Goal: Find specific page/section: Find specific page/section

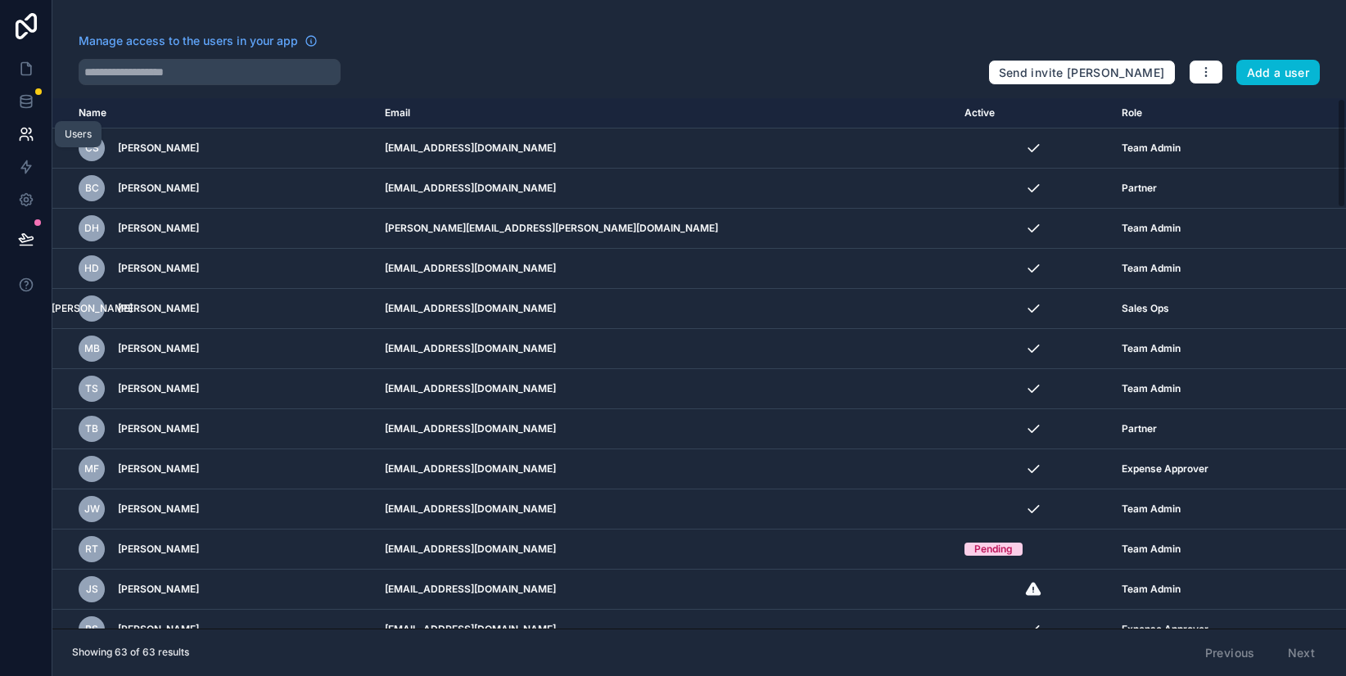
click at [37, 129] on link at bounding box center [26, 134] width 52 height 33
click at [38, 111] on link at bounding box center [26, 101] width 52 height 33
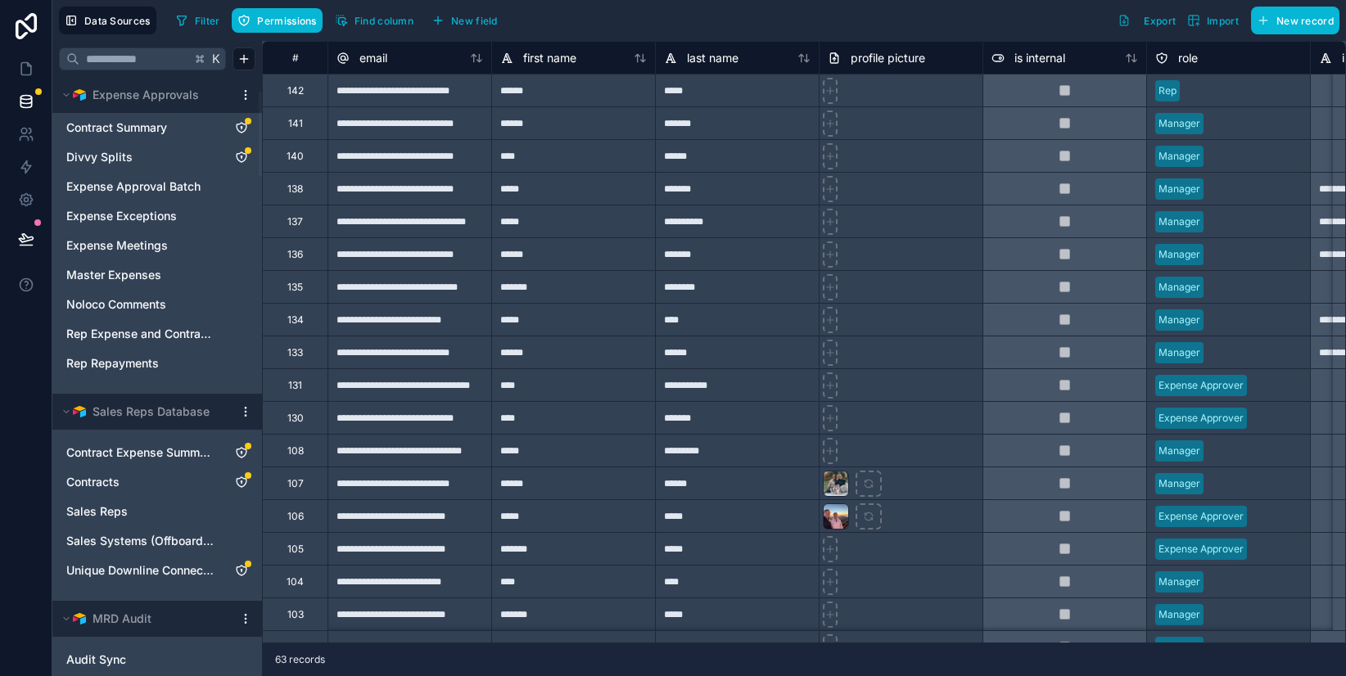
scroll to position [485, 0]
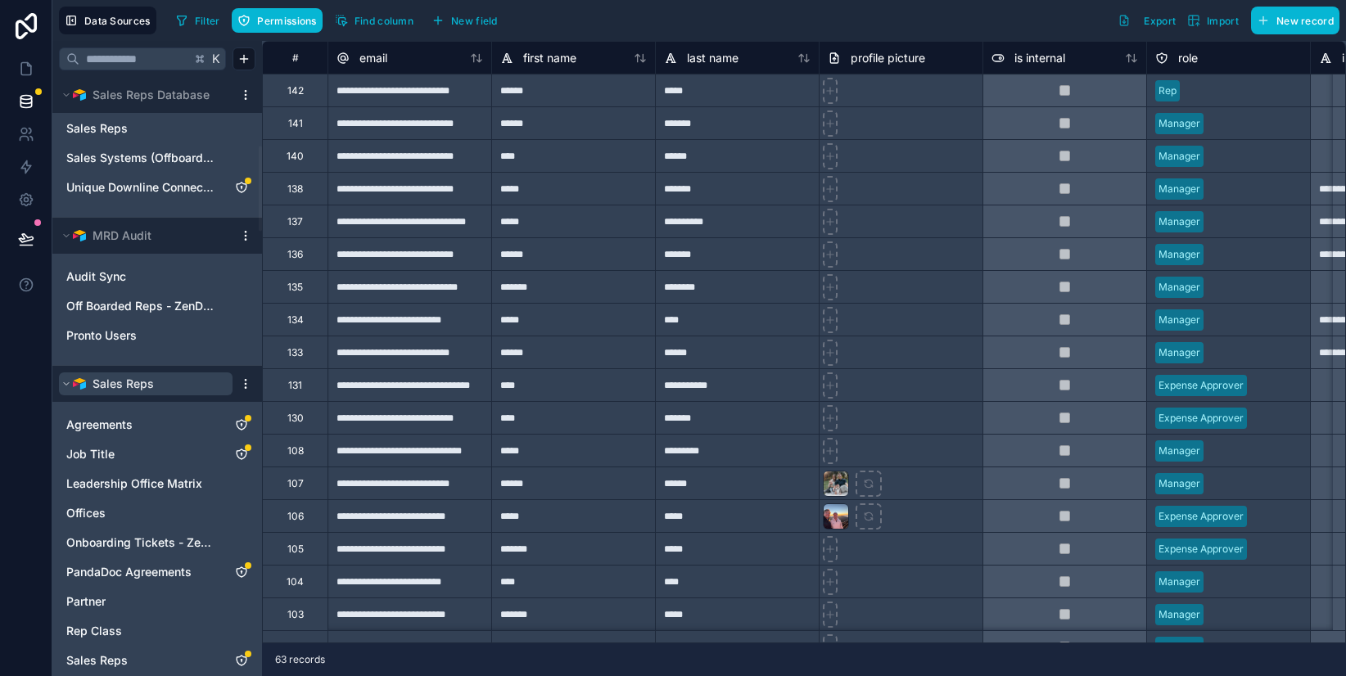
click at [130, 380] on span "Sales Reps" at bounding box center [122, 384] width 61 height 16
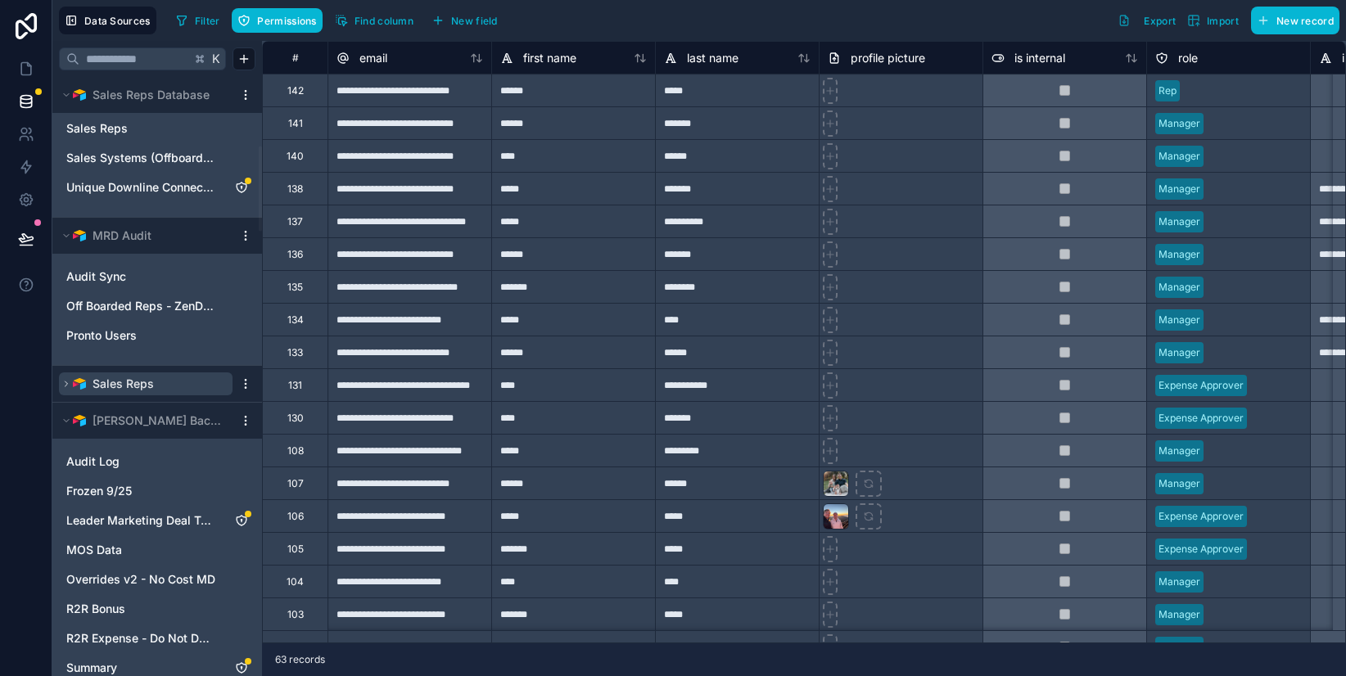
click at [130, 380] on span "Sales Reps" at bounding box center [122, 384] width 61 height 16
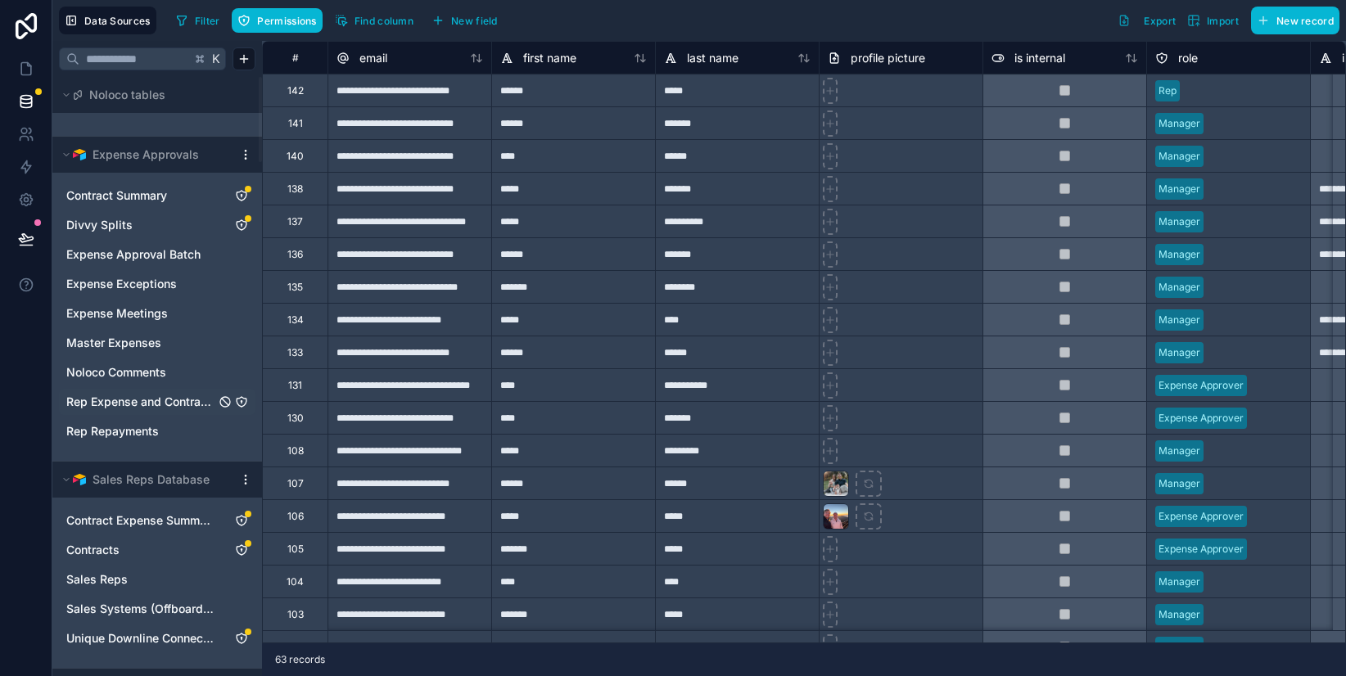
scroll to position [0, 0]
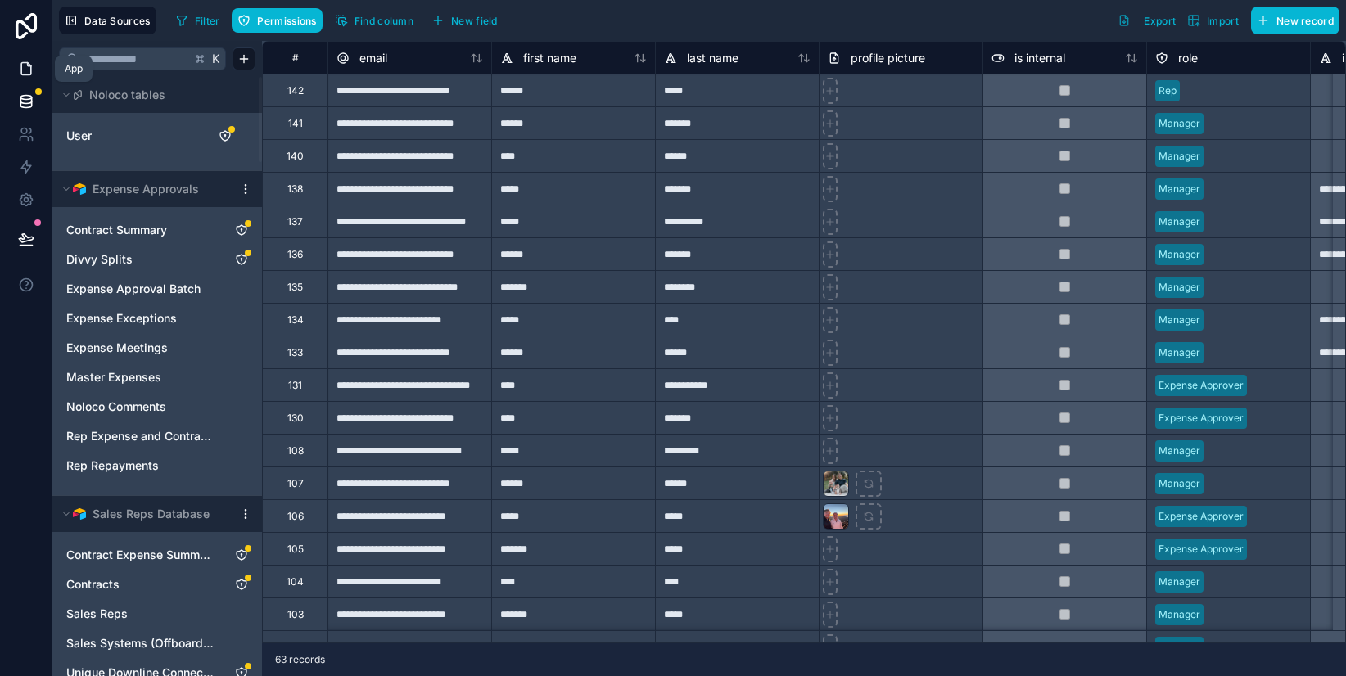
click at [30, 70] on icon at bounding box center [26, 69] width 10 height 12
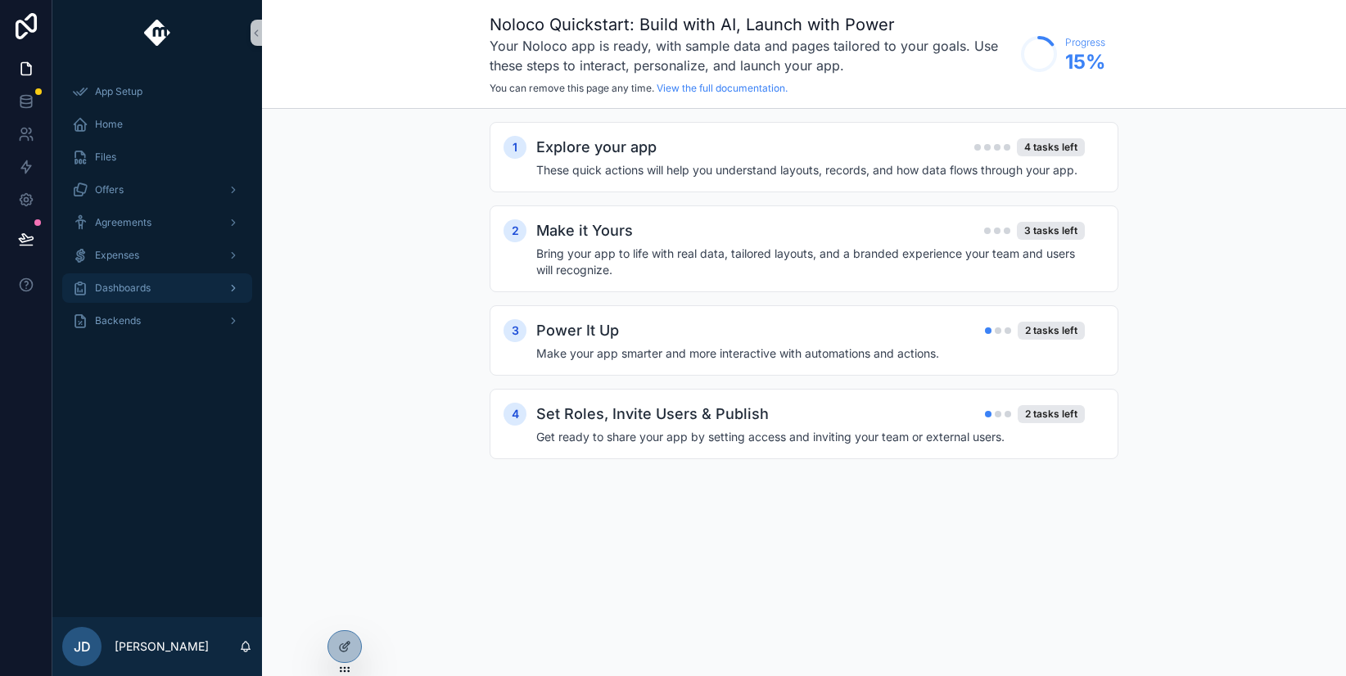
click at [119, 291] on span "Dashboards" at bounding box center [123, 288] width 56 height 13
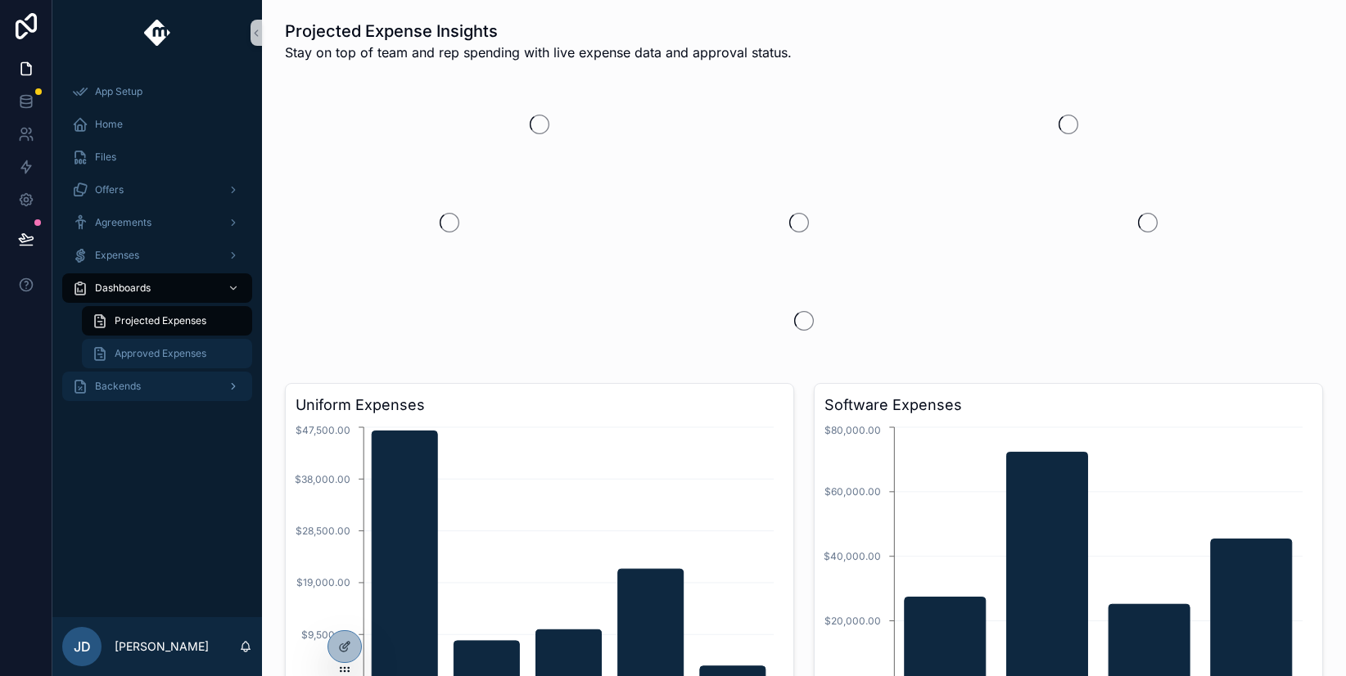
click at [138, 354] on span "Approved Expenses" at bounding box center [161, 353] width 92 height 13
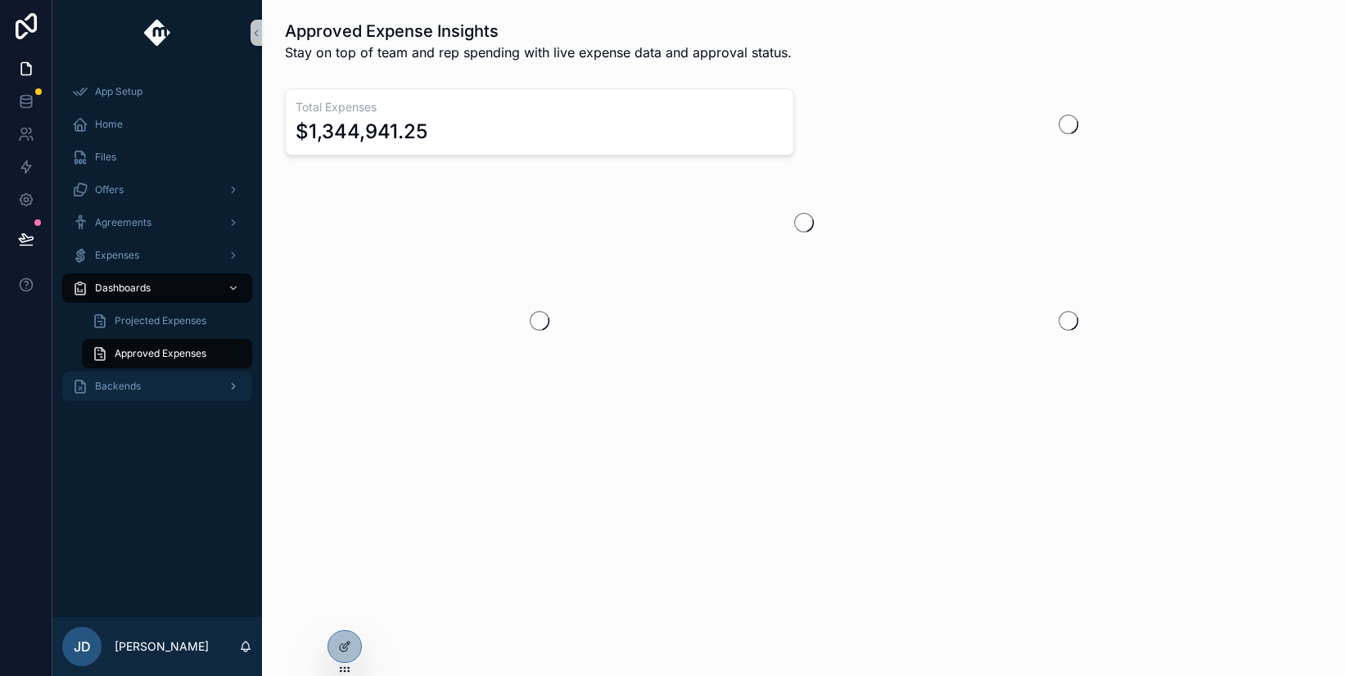
click at [110, 385] on span "Backends" at bounding box center [118, 386] width 46 height 13
